Goal: Task Accomplishment & Management: Use online tool/utility

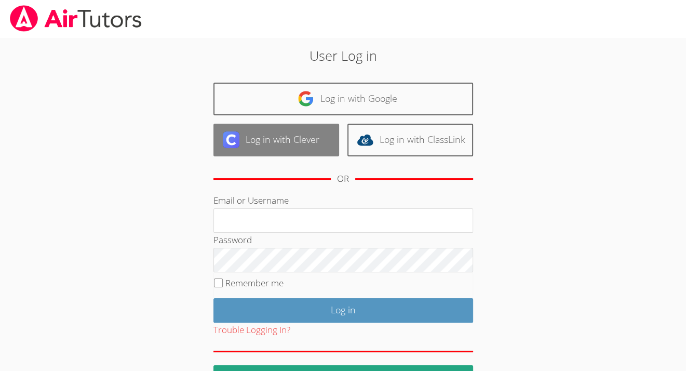
click at [272, 139] on link "Log in with Clever" at bounding box center [276, 140] width 126 height 33
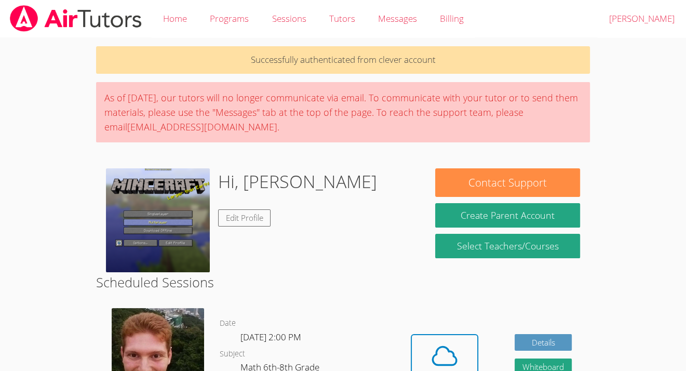
click at [404, 346] on div "Hidden Cloud Room Details Whiteboard Hidden Google Doc" at bounding box center [490, 370] width 197 height 141
click at [446, 370] on div "Cloud Room" at bounding box center [444, 377] width 53 height 15
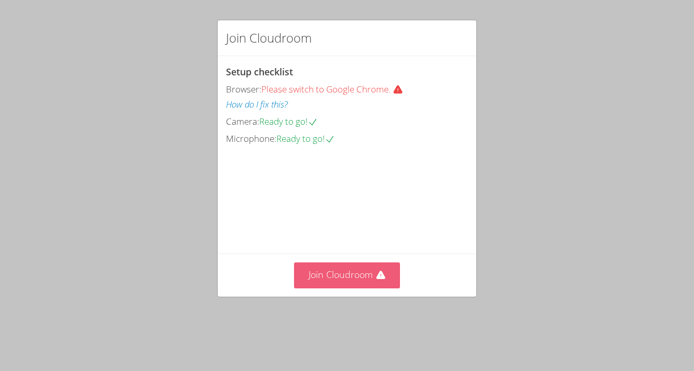
click at [340, 288] on button "Join Cloudroom" at bounding box center [347, 274] width 106 height 25
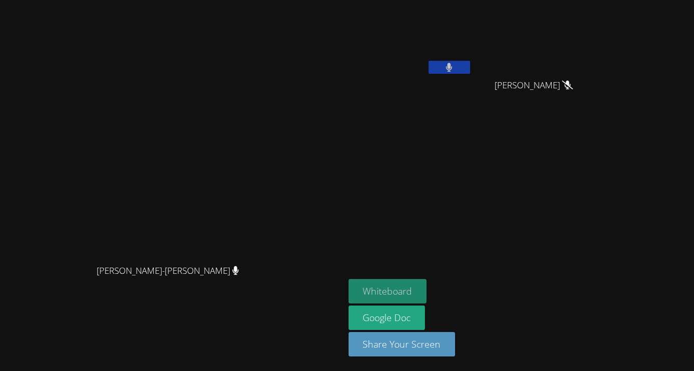
click at [427, 298] on button "Whiteboard" at bounding box center [387, 291] width 78 height 24
